Goal: Navigation & Orientation: Find specific page/section

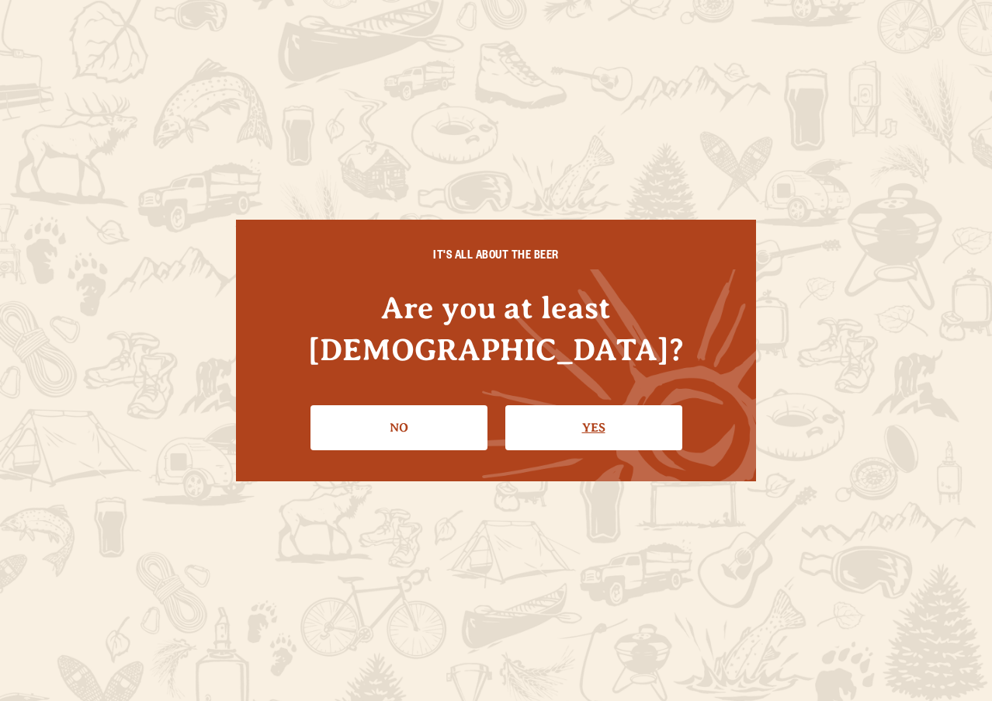
click at [569, 410] on link "Yes" at bounding box center [593, 427] width 177 height 45
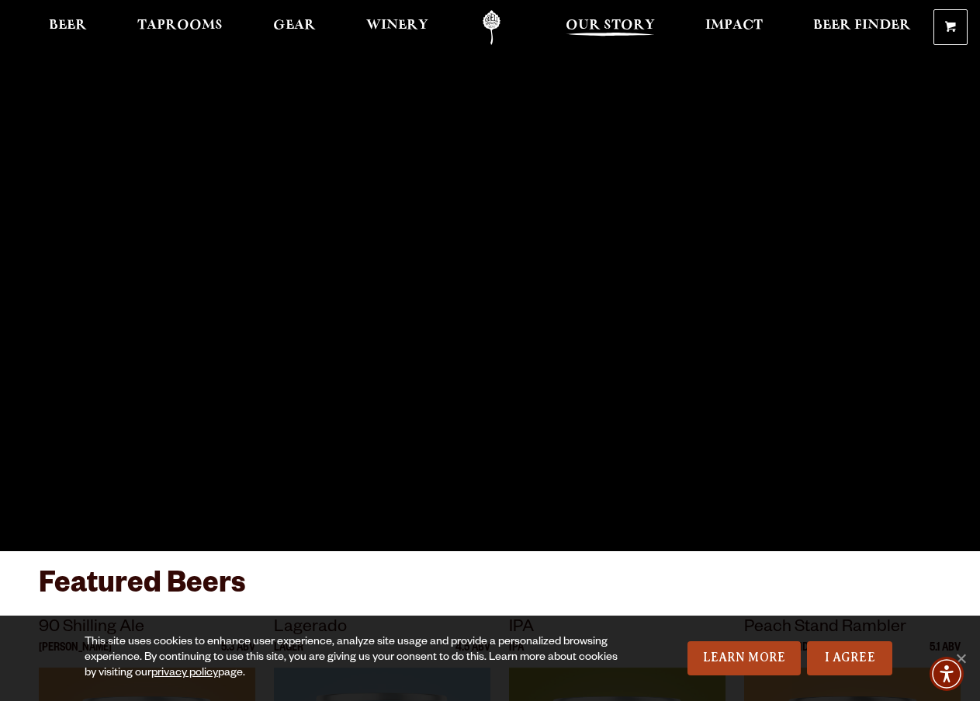
click at [614, 26] on span "Our Story" at bounding box center [610, 25] width 89 height 12
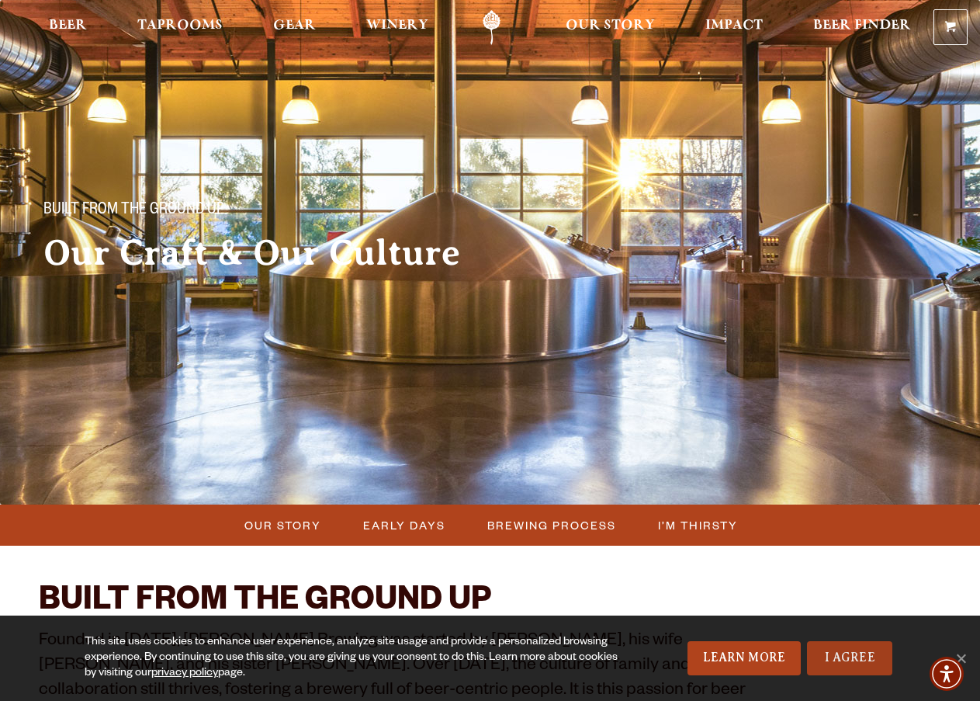
click at [854, 665] on link "I Agree" at bounding box center [849, 658] width 85 height 34
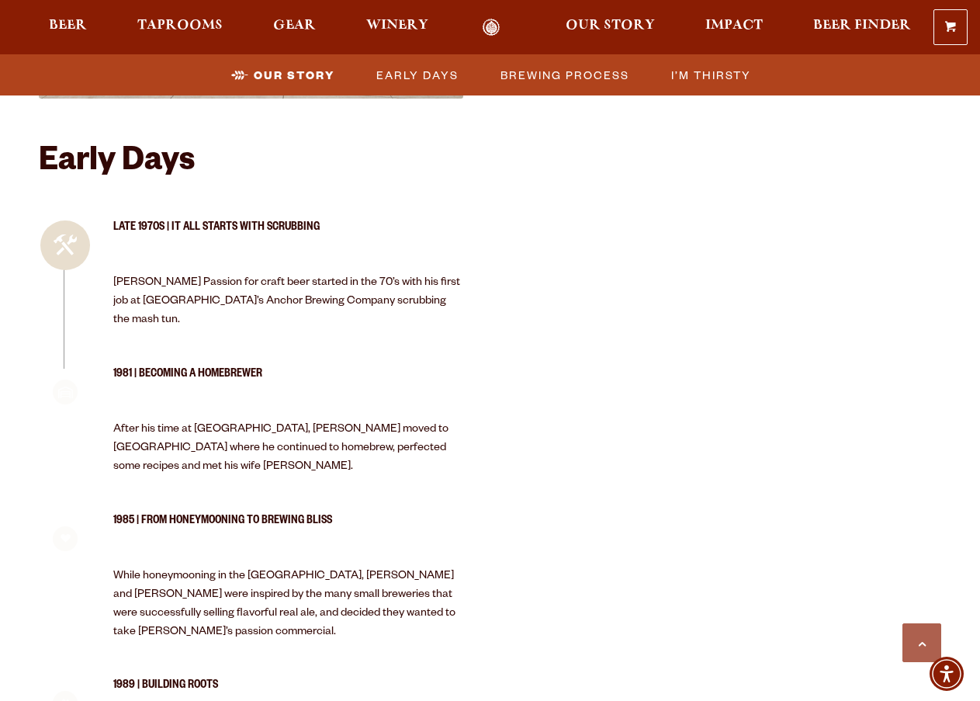
scroll to position [1397, 0]
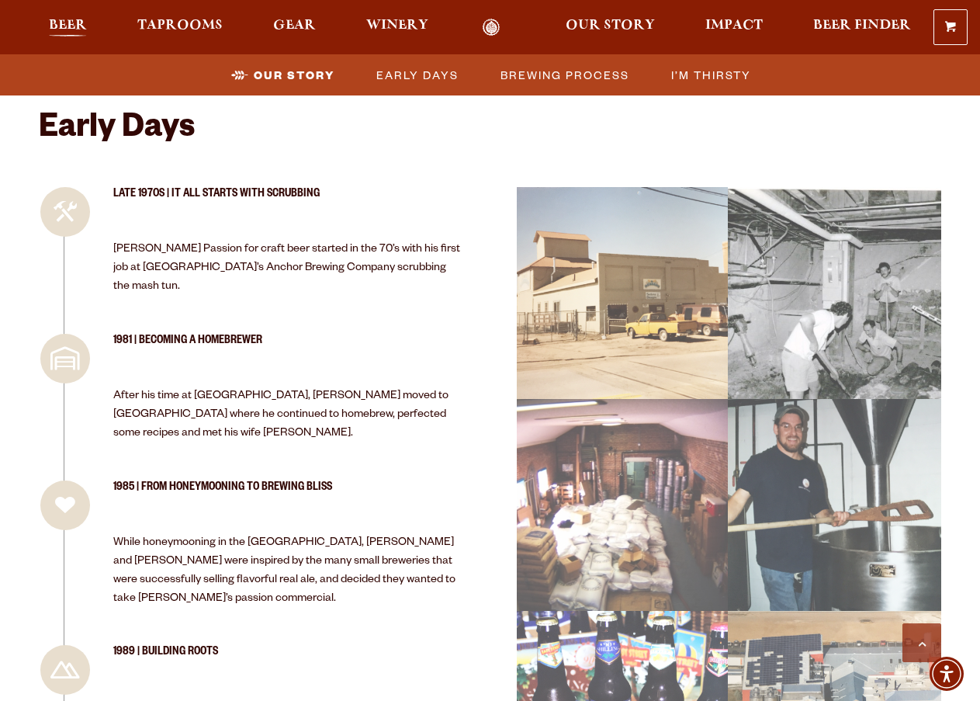
click at [58, 23] on span "Beer" at bounding box center [68, 25] width 38 height 12
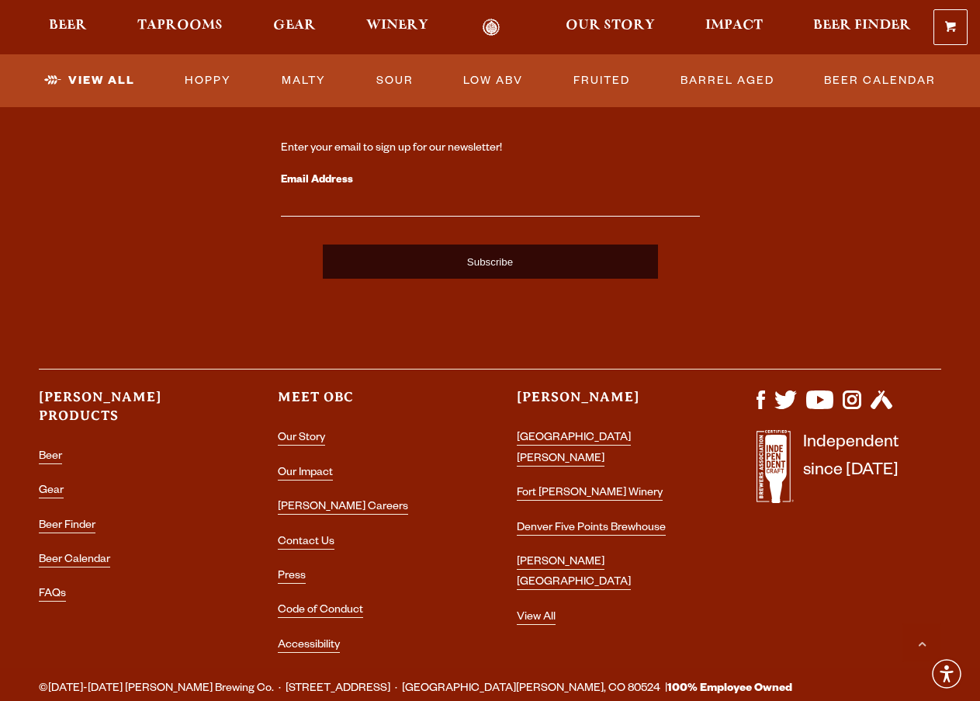
scroll to position [3880, 0]
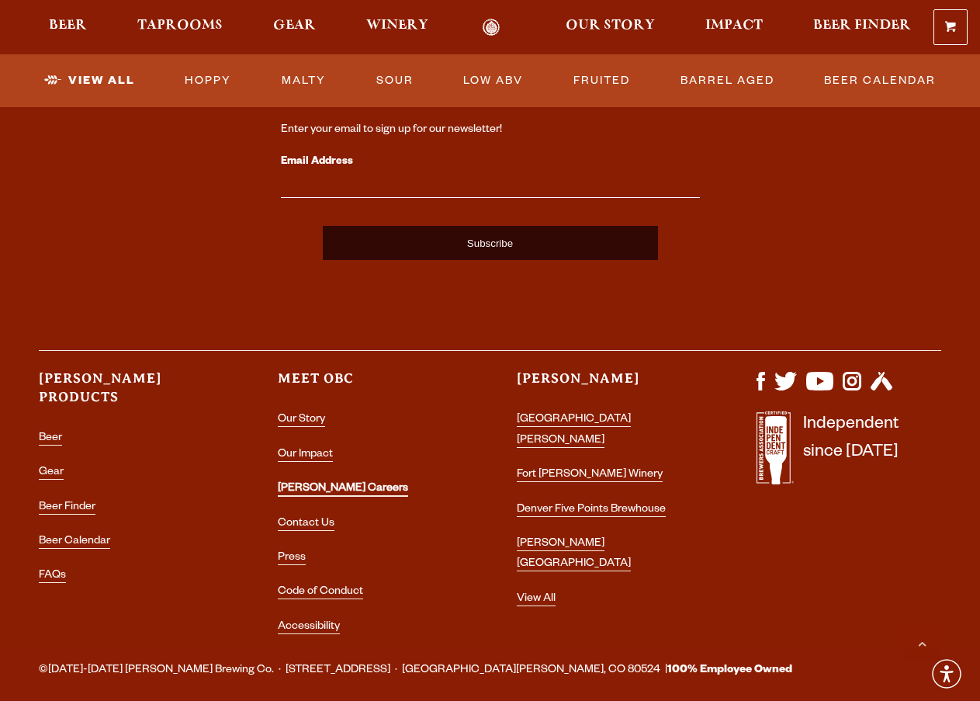
click at [302, 483] on link "[PERSON_NAME] Careers" at bounding box center [343, 490] width 130 height 14
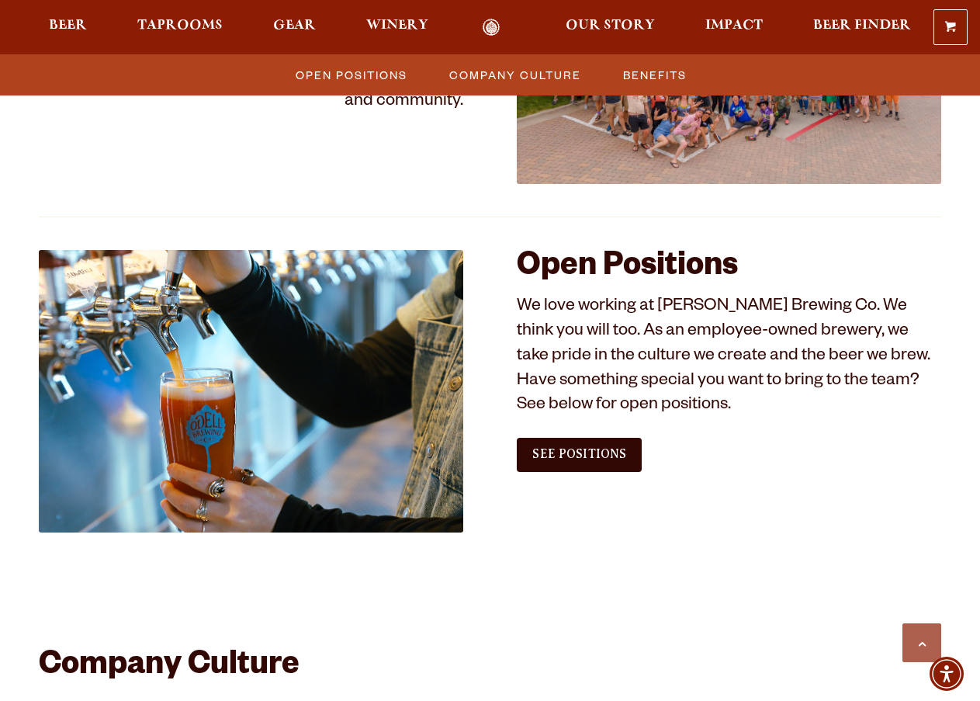
scroll to position [776, 0]
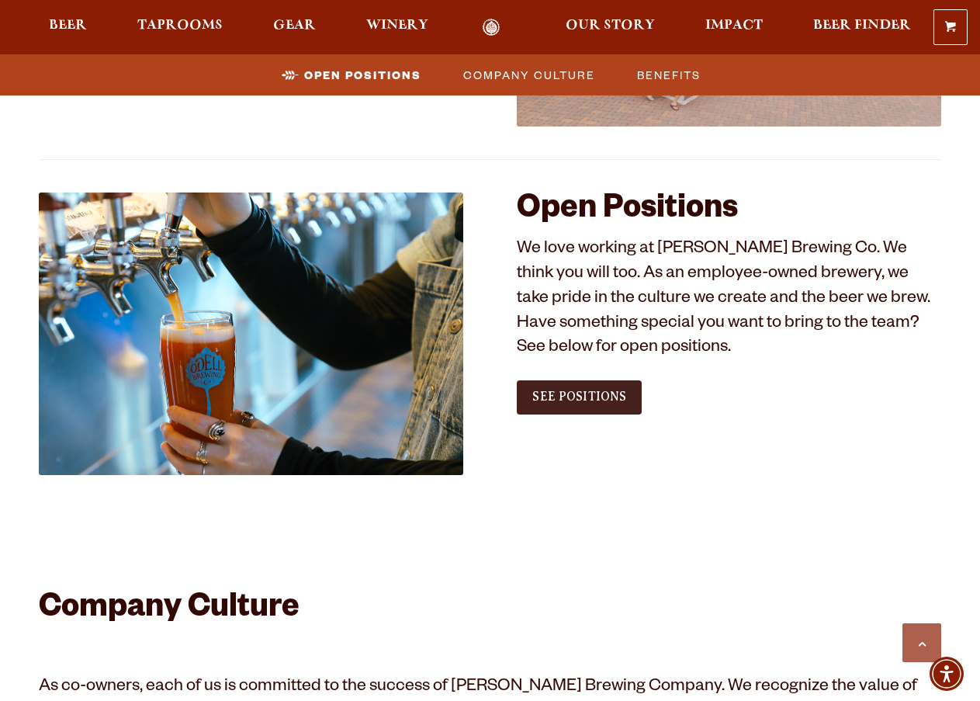
click at [549, 392] on span "See Positions" at bounding box center [579, 397] width 94 height 14
